Goal: Task Accomplishment & Management: Complete application form

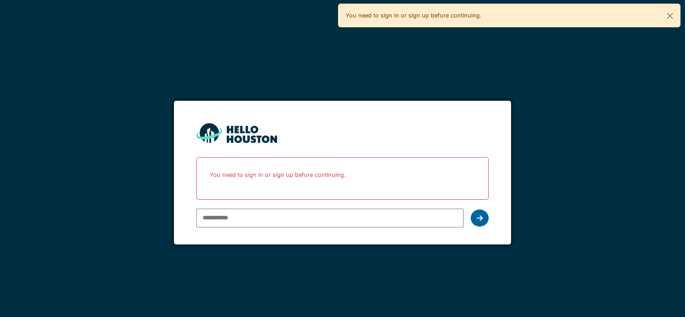
type input "**********"
click at [481, 219] on icon at bounding box center [479, 218] width 6 height 7
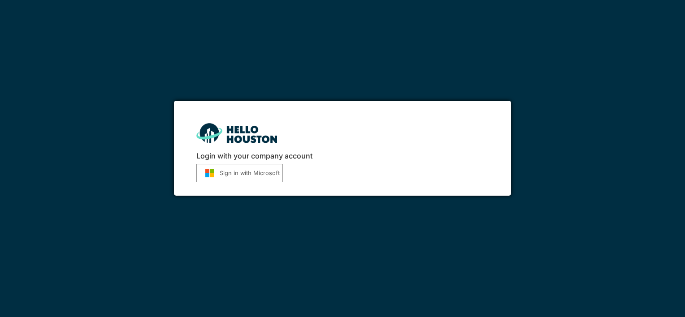
click at [250, 177] on button "Sign in with Microsoft" at bounding box center [239, 173] width 87 height 18
click at [215, 174] on img "submit" at bounding box center [209, 173] width 20 height 9
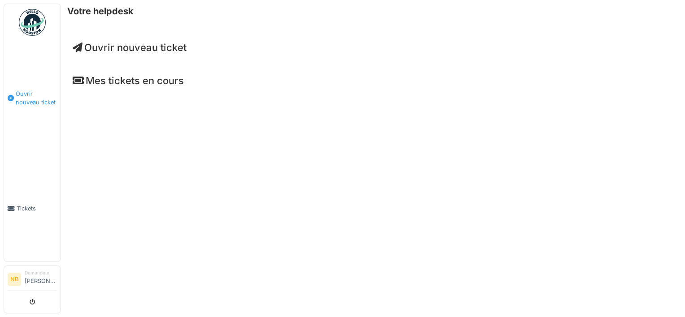
click at [29, 96] on span "Ouvrir nouveau ticket" at bounding box center [36, 98] width 41 height 17
click at [137, 48] on span "Ouvrir nouveau ticket" at bounding box center [130, 48] width 114 height 12
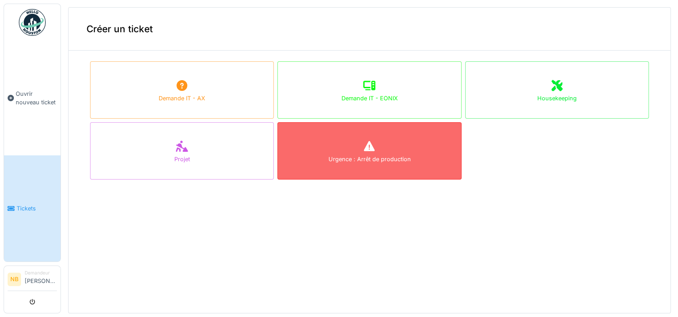
click at [360, 160] on div "Urgence : Arrêt de production" at bounding box center [369, 159] width 82 height 9
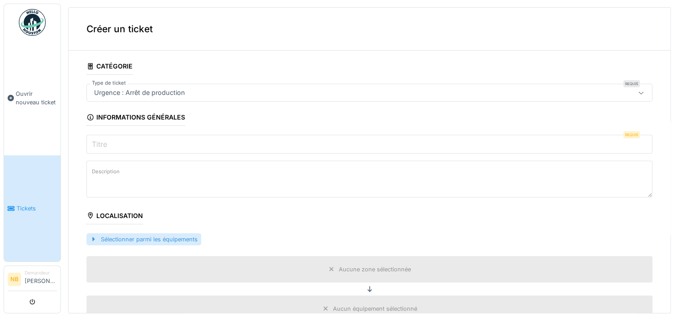
click at [152, 239] on div "Sélectionner parmi les équipements" at bounding box center [144, 240] width 115 height 12
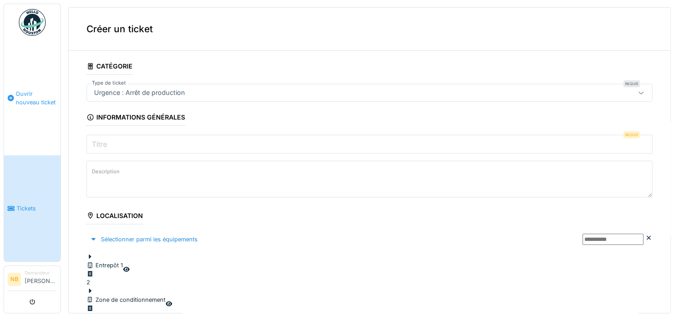
click at [30, 95] on span "Ouvrir nouveau ticket" at bounding box center [36, 98] width 41 height 17
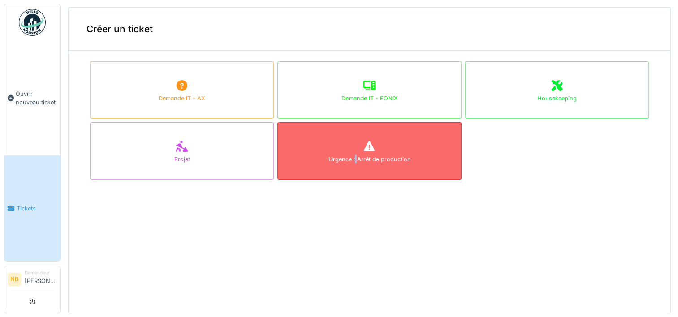
click at [346, 152] on div "Urgence : Arrêt de production" at bounding box center [369, 150] width 184 height 57
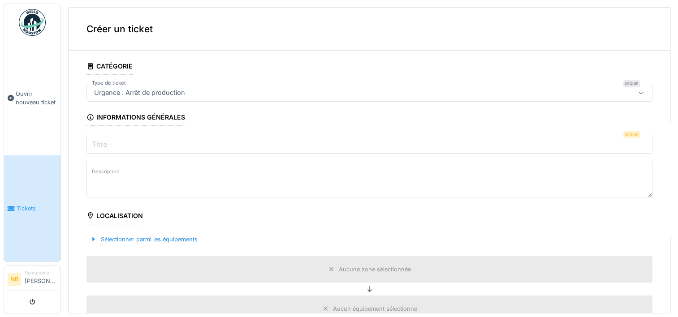
click at [200, 93] on div "Urgence : Arrêt de production" at bounding box center [338, 93] width 495 height 10
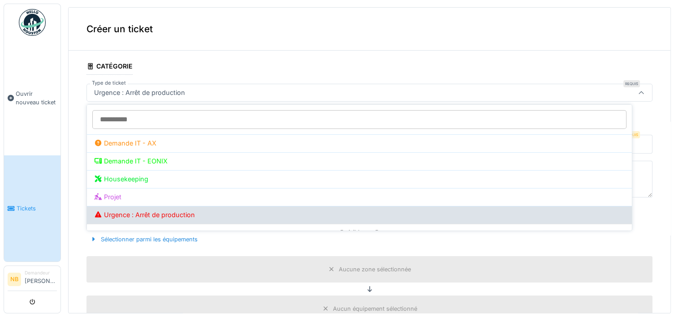
click at [179, 217] on div "Urgence : Arrêt de production" at bounding box center [359, 215] width 531 height 10
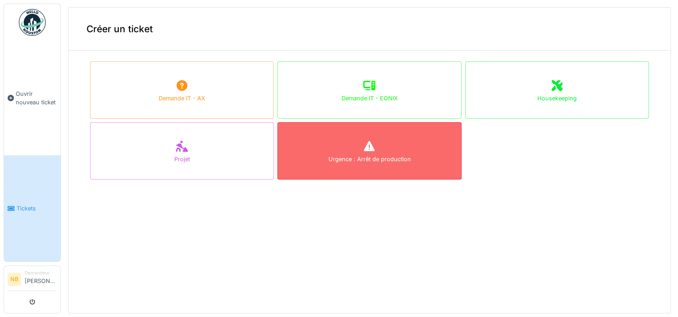
click at [349, 168] on div "Urgence : Arrêt de production" at bounding box center [369, 150] width 184 height 57
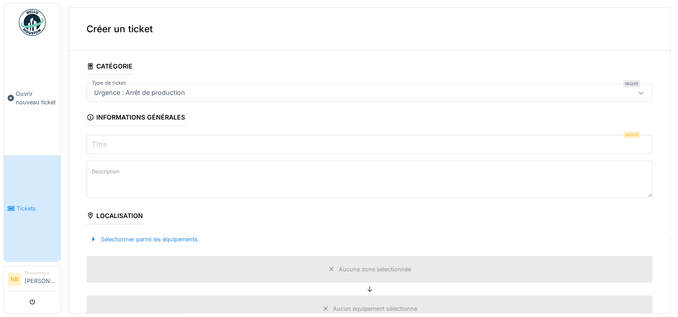
click at [110, 142] on input "Titre" at bounding box center [370, 144] width 566 height 19
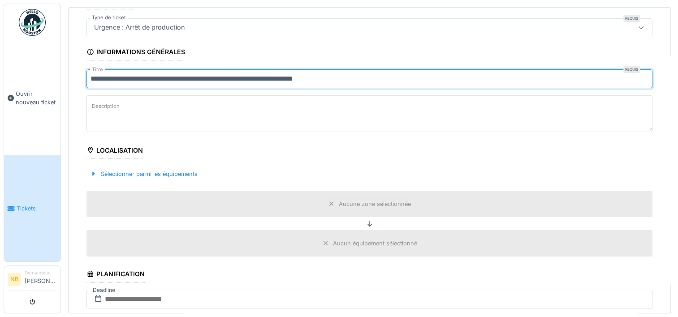
scroll to position [45, 0]
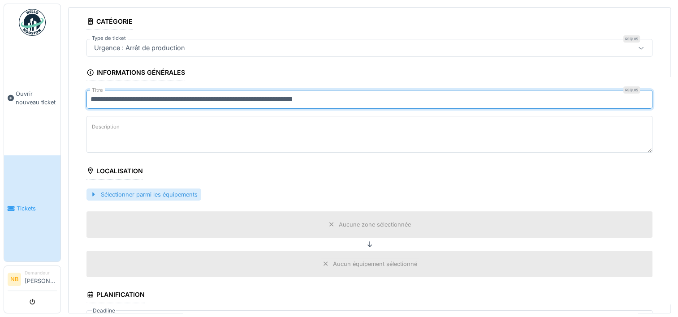
type input "**********"
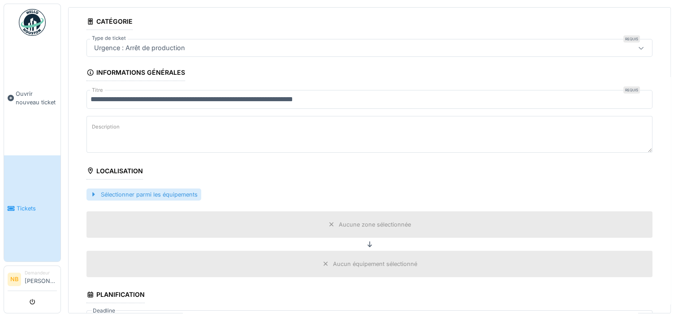
click at [95, 194] on div at bounding box center [93, 194] width 7 height 9
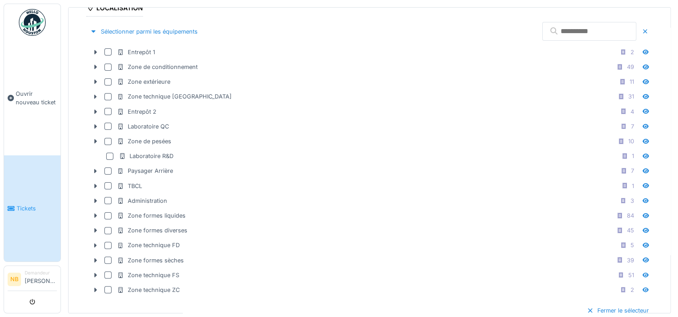
scroll to position [224, 0]
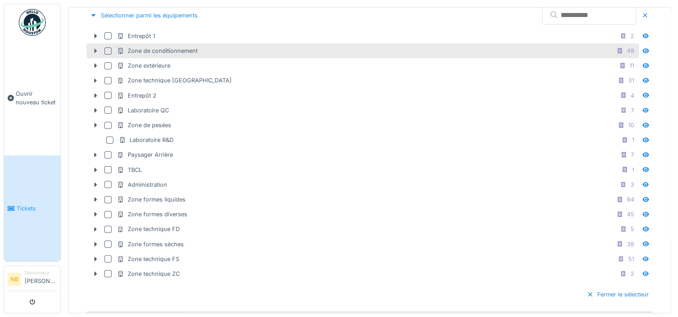
click at [97, 50] on icon at bounding box center [95, 51] width 7 height 6
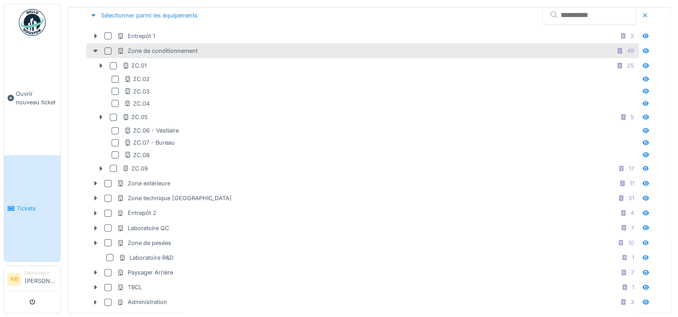
click at [108, 50] on div at bounding box center [107, 51] width 7 height 7
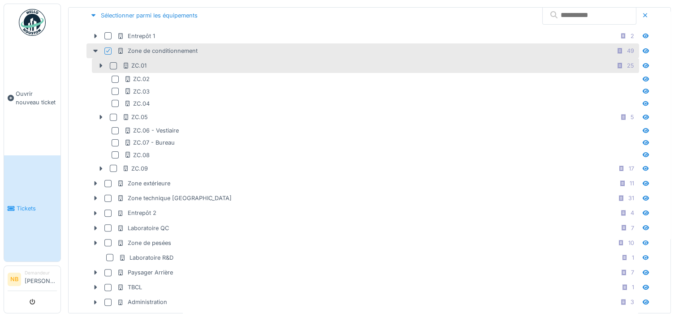
click at [114, 64] on div at bounding box center [113, 65] width 7 height 7
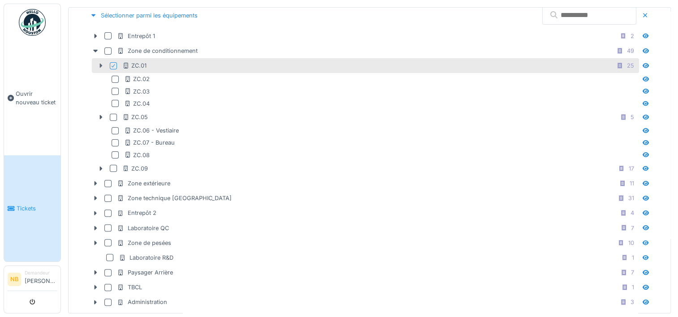
click at [101, 65] on icon at bounding box center [101, 66] width 3 height 4
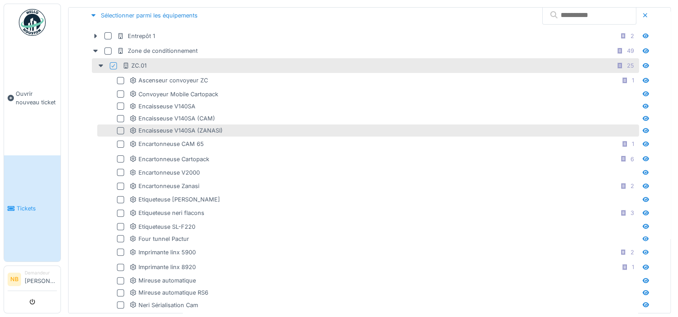
click at [122, 130] on div at bounding box center [120, 130] width 7 height 7
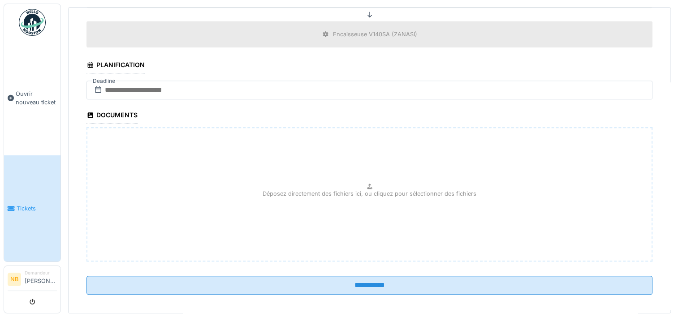
scroll to position [3, 0]
click at [99, 86] on icon at bounding box center [98, 89] width 9 height 7
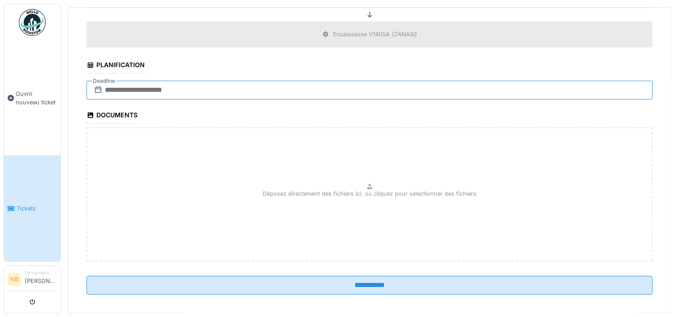
click at [115, 81] on input "text" at bounding box center [370, 90] width 566 height 19
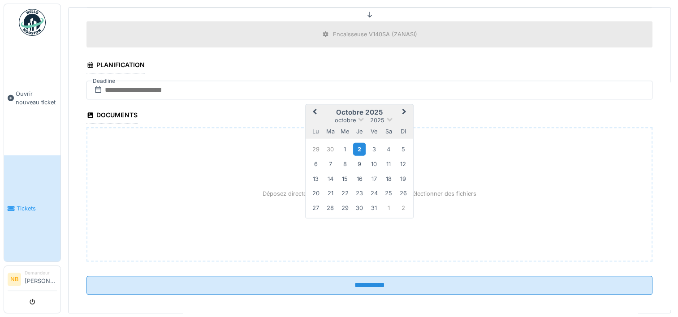
click at [358, 143] on div "2" at bounding box center [359, 149] width 12 height 13
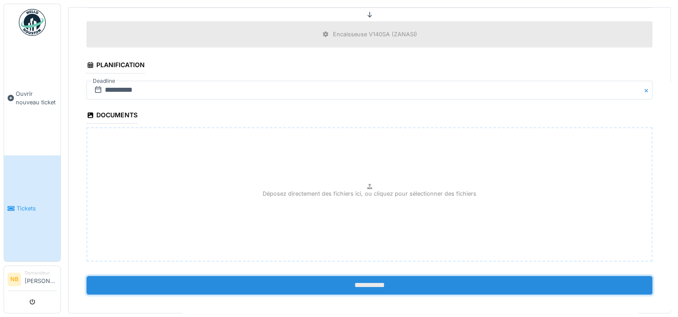
click at [357, 278] on input "**********" at bounding box center [370, 285] width 566 height 19
